Goal: Information Seeking & Learning: Learn about a topic

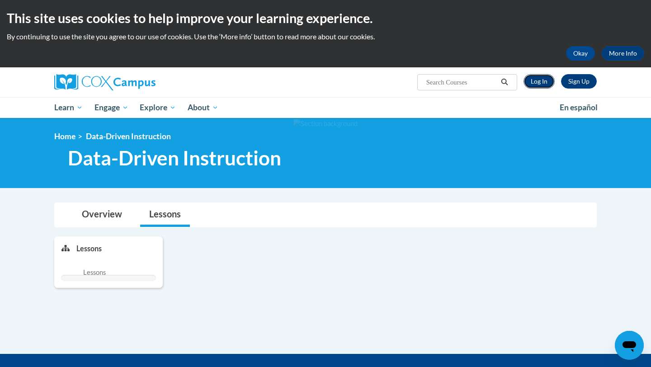
click at [539, 78] on link "Log In" at bounding box center [538, 81] width 31 height 14
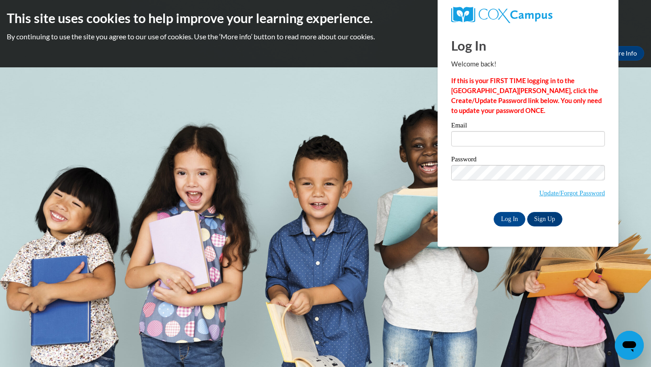
click at [476, 146] on div "Email" at bounding box center [528, 137] width 154 height 31
click at [474, 141] on input "Email" at bounding box center [528, 138] width 154 height 15
type input "ciganeau@wauwatosa.k12.wi.us"
click at [503, 213] on input "Log In" at bounding box center [510, 219] width 32 height 14
click at [509, 215] on input "Log In" at bounding box center [510, 219] width 32 height 14
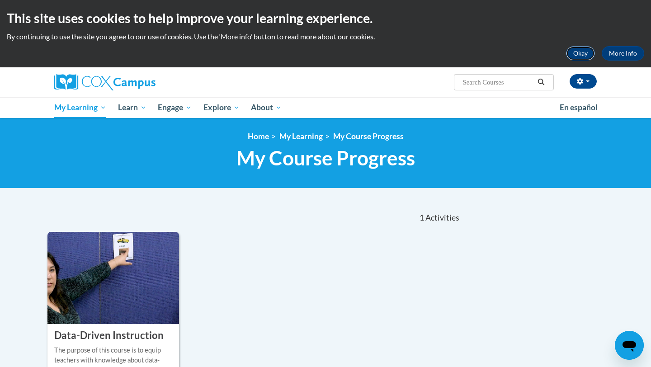
click at [579, 50] on button "Okay" at bounding box center [580, 53] width 29 height 14
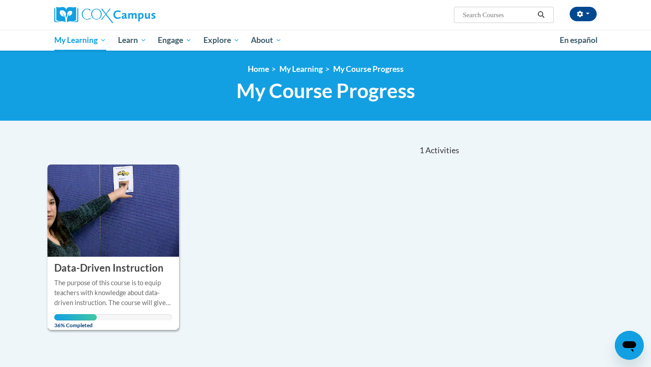
click at [139, 249] on img at bounding box center [113, 211] width 132 height 92
click at [117, 278] on div "The purpose of this course is to equip teachers with knowledge about data-drive…" at bounding box center [113, 293] width 118 height 30
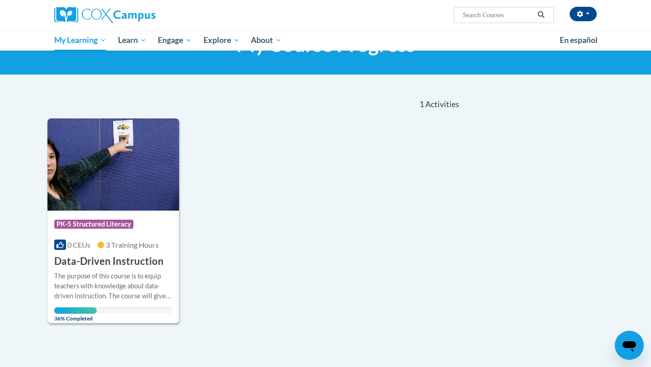
scroll to position [51, 0]
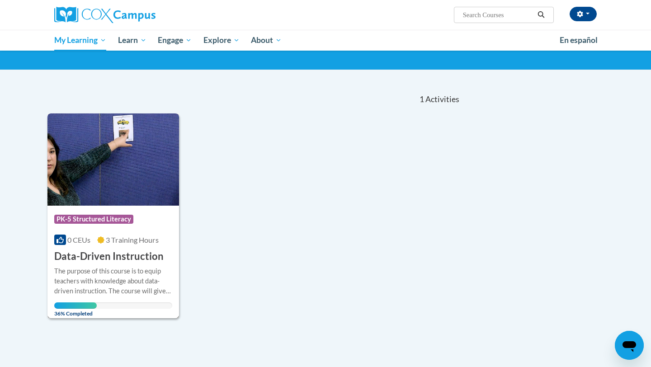
click at [104, 267] on div "The purpose of this course is to equip teachers with knowledge about data-drive…" at bounding box center [113, 281] width 118 height 30
click at [112, 256] on h3 "Data-Driven Instruction" at bounding box center [108, 256] width 109 height 14
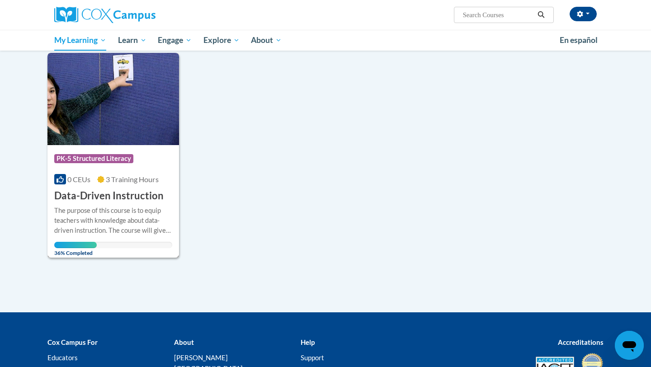
scroll to position [0, 0]
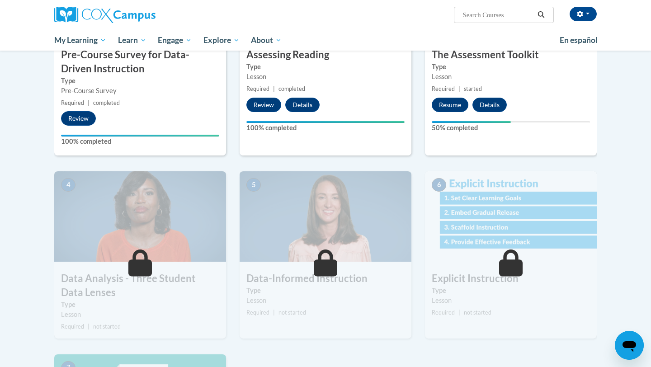
scroll to position [332, 0]
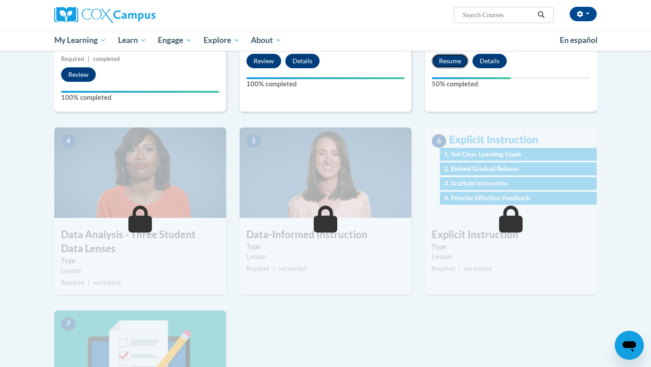
click at [445, 63] on button "Resume" at bounding box center [450, 61] width 37 height 14
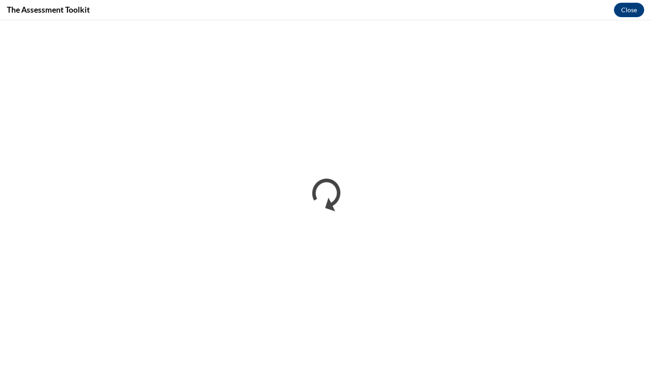
scroll to position [0, 0]
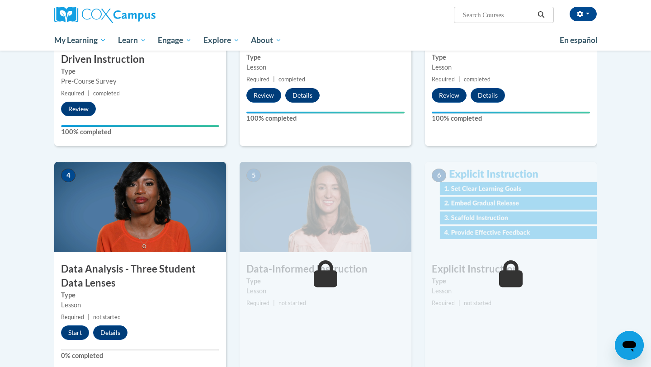
scroll to position [300, 0]
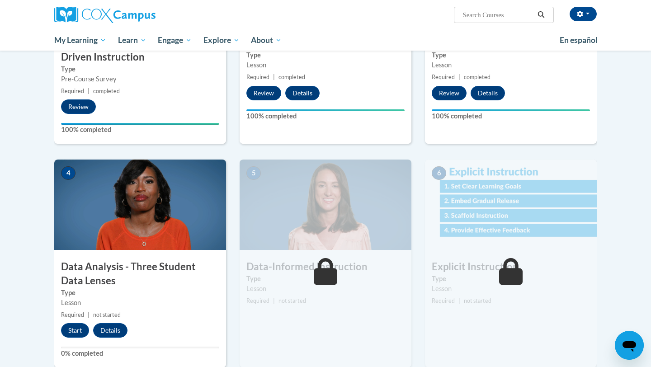
click at [176, 219] on img at bounding box center [140, 205] width 172 height 90
click at [66, 329] on button "Start" at bounding box center [75, 330] width 28 height 14
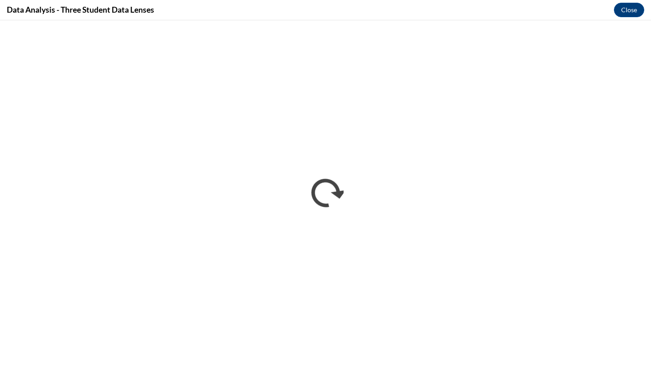
scroll to position [0, 0]
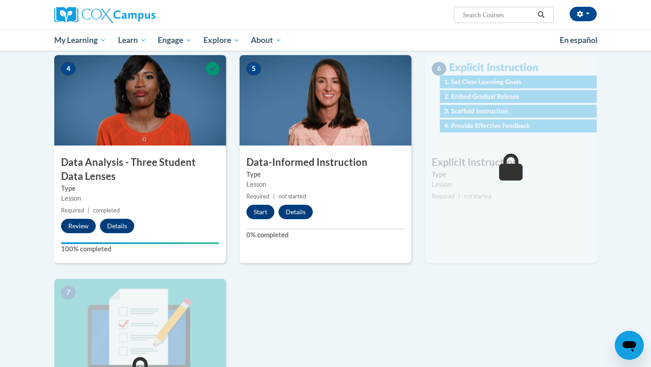
scroll to position [402, 0]
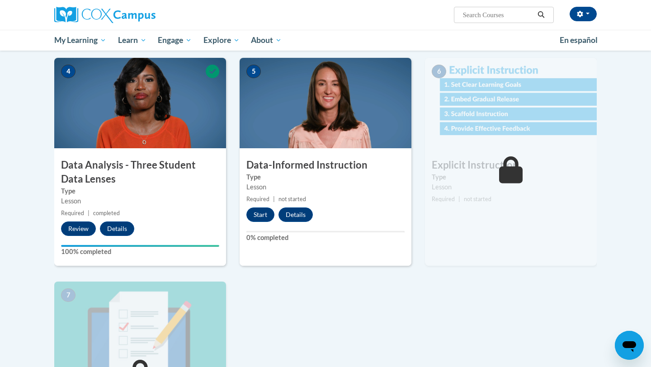
click at [367, 188] on div "Lesson" at bounding box center [325, 187] width 158 height 10
click at [261, 212] on button "Start" at bounding box center [260, 214] width 28 height 14
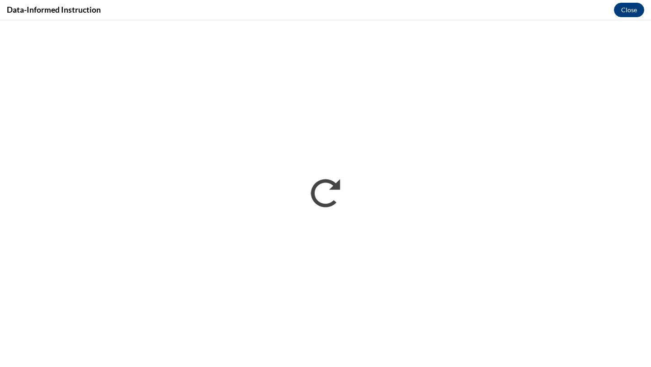
scroll to position [0, 0]
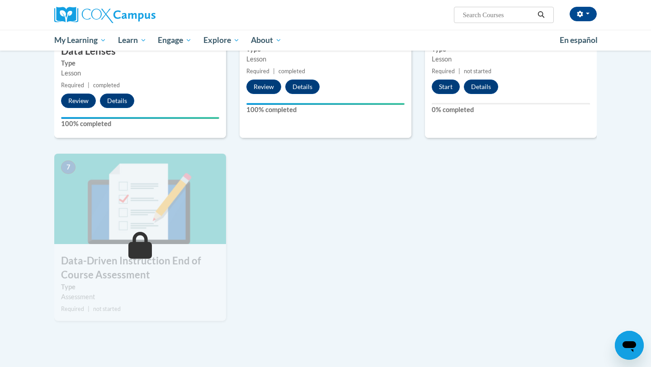
scroll to position [510, 0]
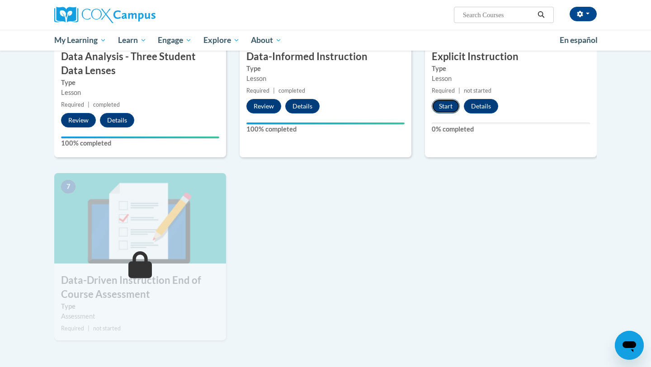
click at [457, 111] on button "Start" at bounding box center [446, 106] width 28 height 14
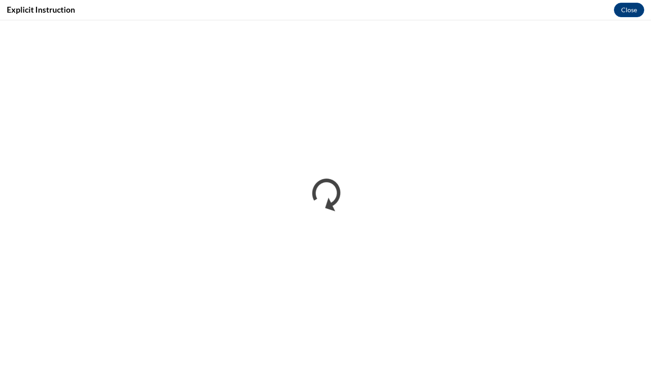
scroll to position [0, 0]
